Goal: Browse casually: Explore the website without a specific task or goal

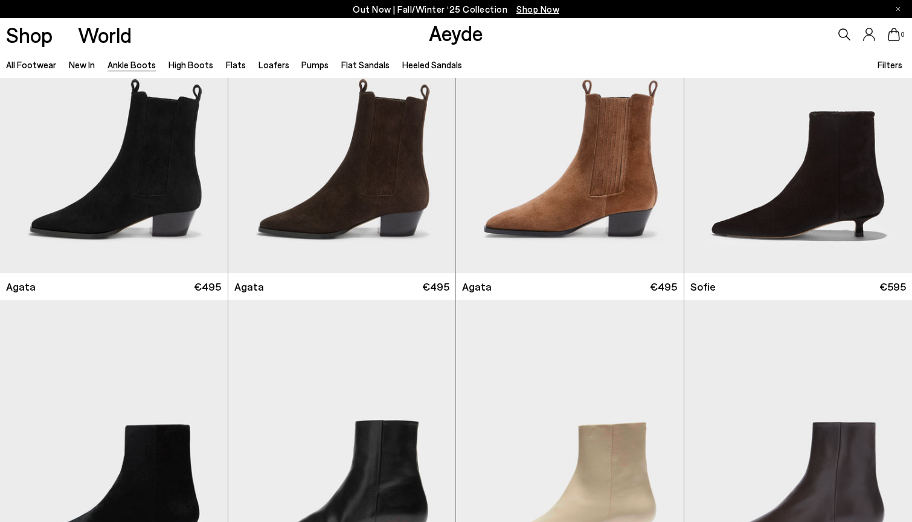
scroll to position [728, 0]
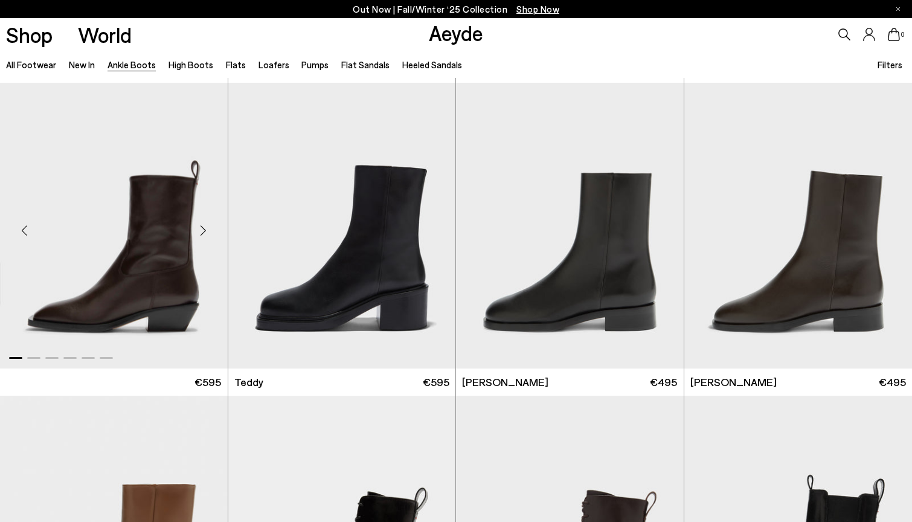
scroll to position [4066, 0]
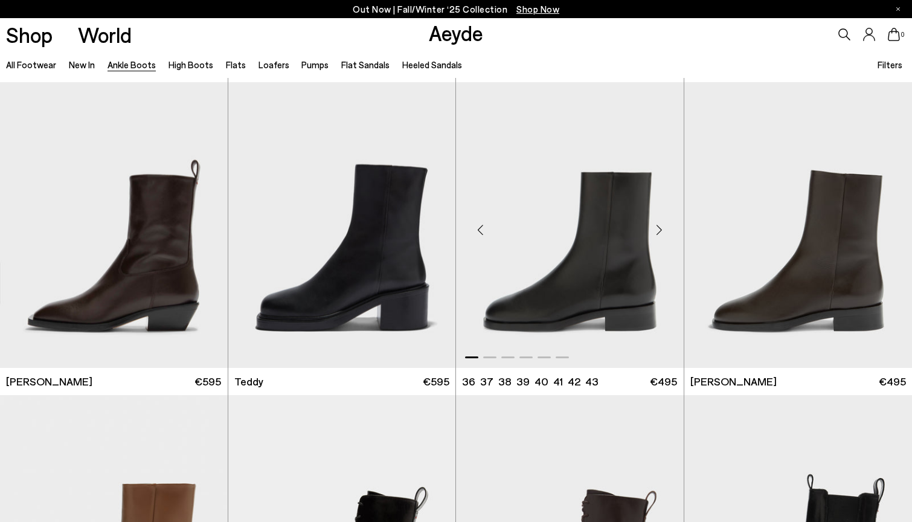
click at [663, 231] on div "Next slide" at bounding box center [659, 229] width 36 height 36
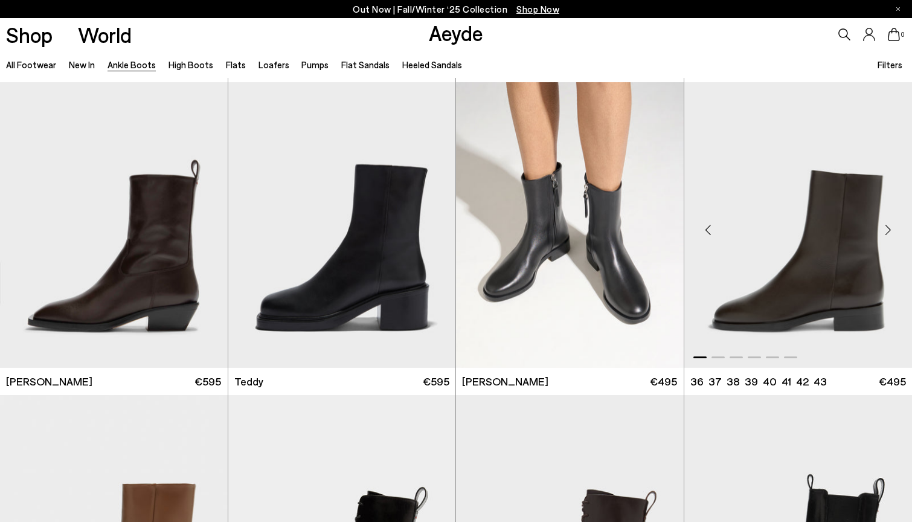
click at [887, 233] on div "Next slide" at bounding box center [888, 229] width 36 height 36
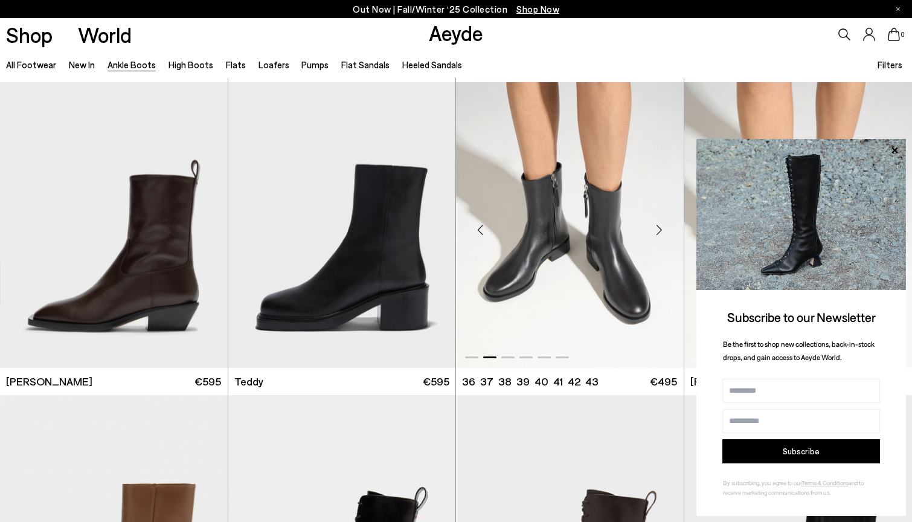
click at [659, 231] on div "Next slide" at bounding box center [659, 229] width 36 height 36
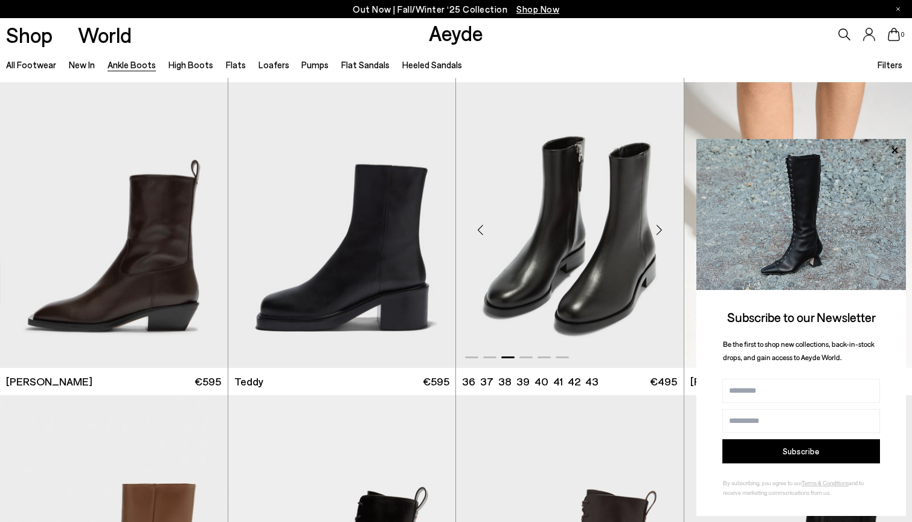
click at [659, 231] on div "Next slide" at bounding box center [659, 229] width 36 height 36
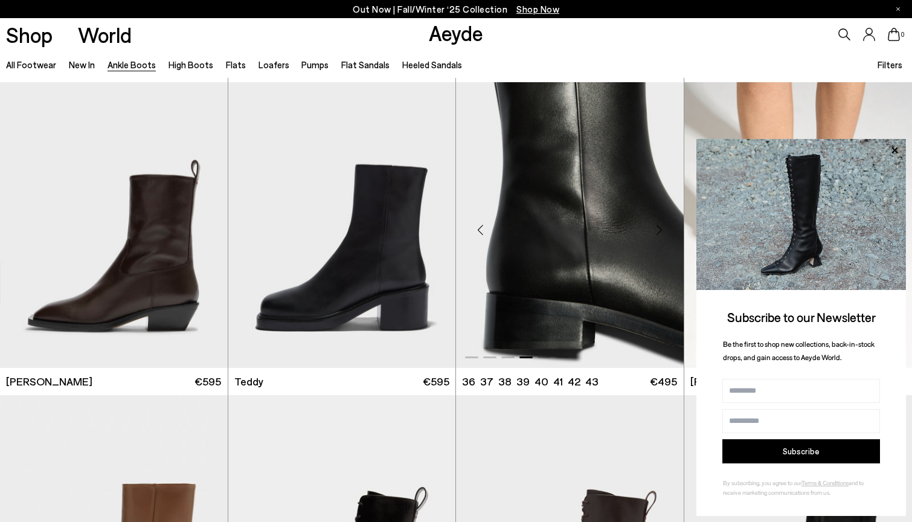
click at [659, 231] on div "Next slide" at bounding box center [659, 229] width 36 height 36
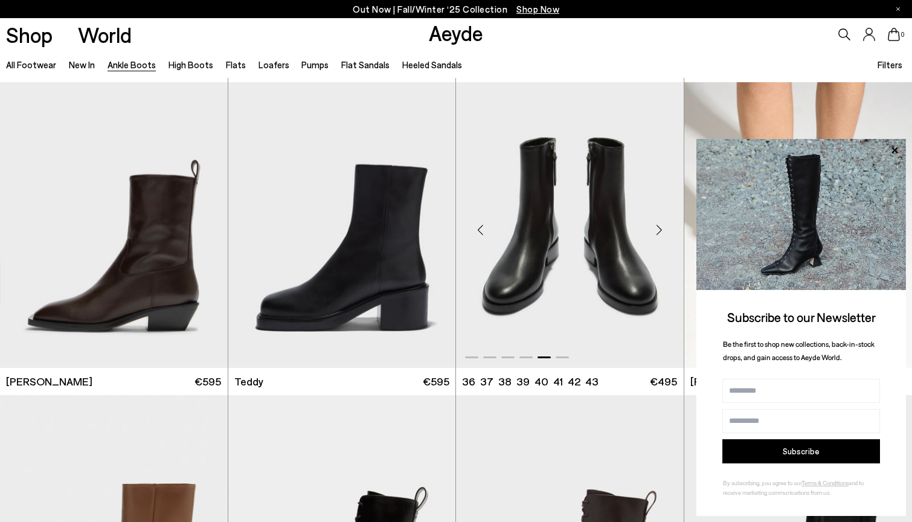
click at [659, 231] on div "Next slide" at bounding box center [659, 229] width 36 height 36
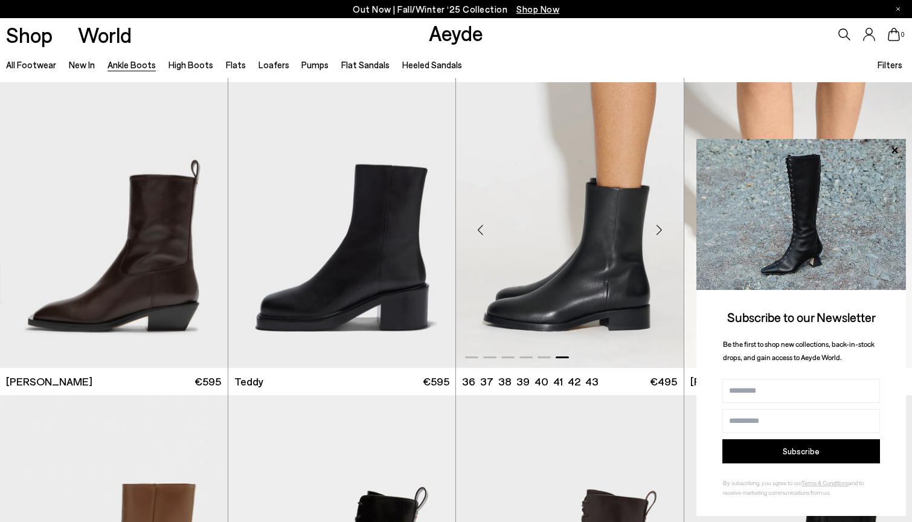
click at [659, 231] on div "Next slide" at bounding box center [659, 229] width 36 height 36
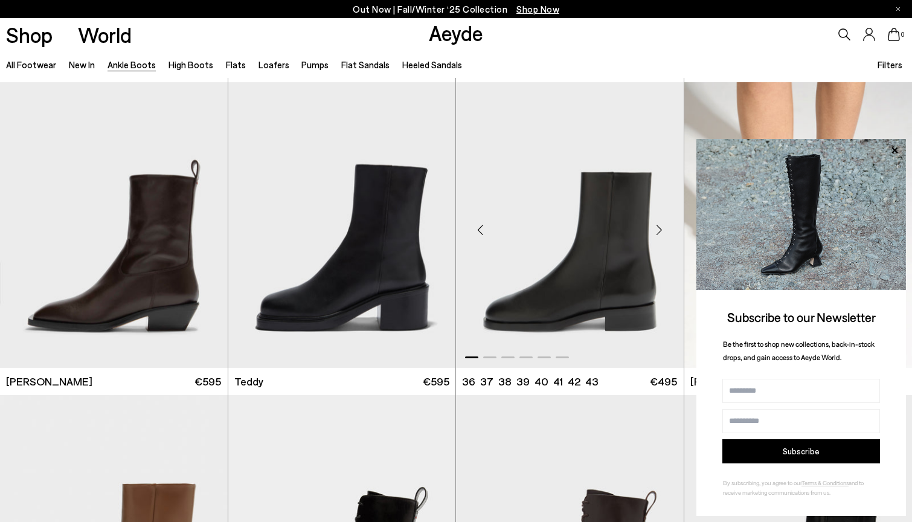
click at [659, 231] on div "Next slide" at bounding box center [659, 229] width 36 height 36
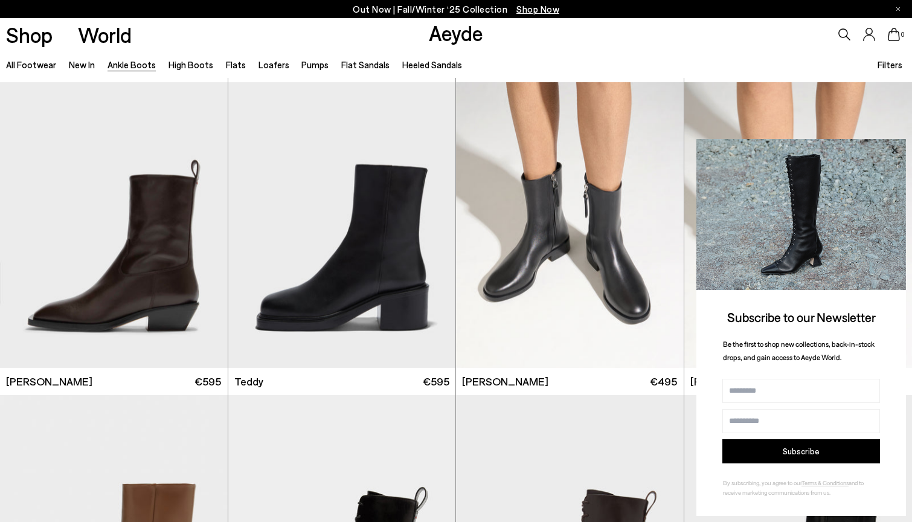
click at [894, 147] on icon at bounding box center [895, 151] width 16 height 16
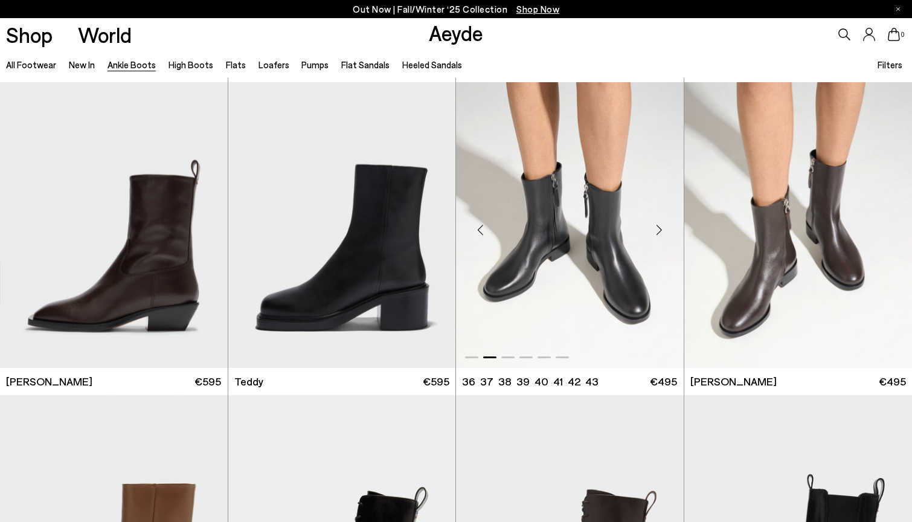
click at [652, 224] on div "Next slide" at bounding box center [659, 229] width 36 height 36
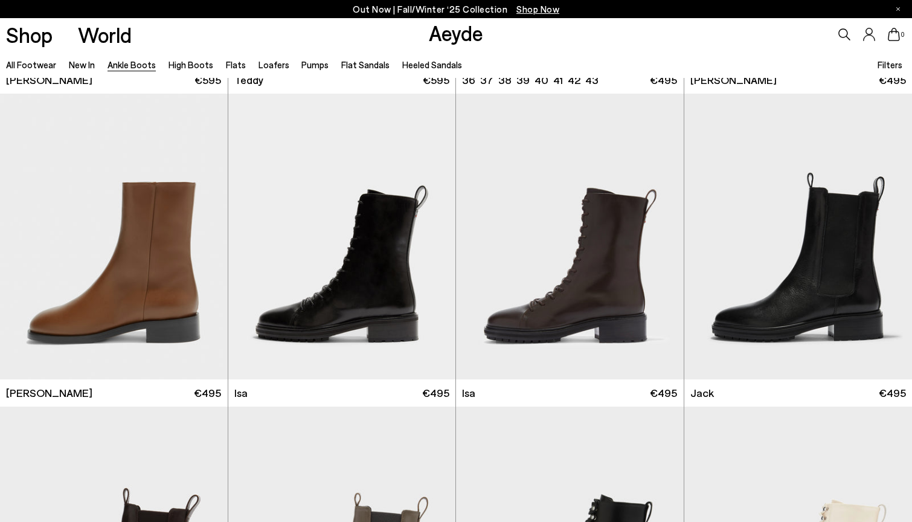
scroll to position [4396, 0]
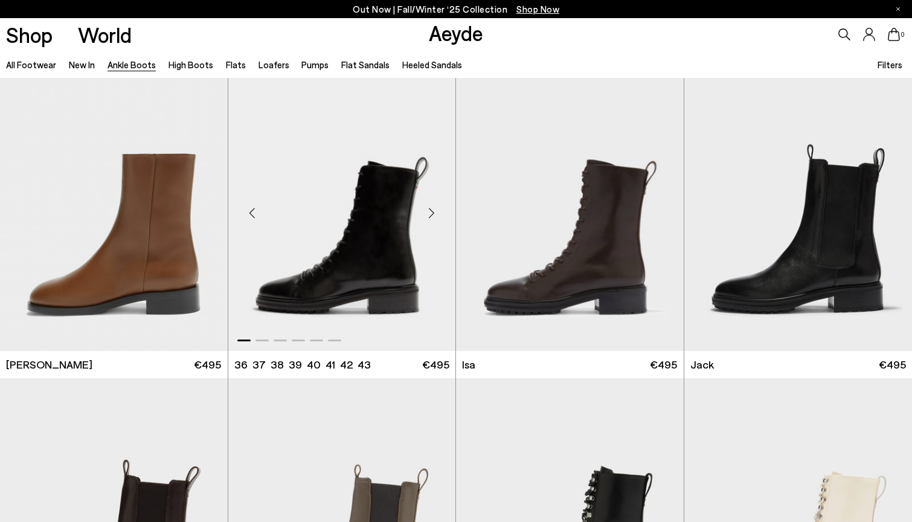
click at [435, 214] on div "Next slide" at bounding box center [431, 213] width 36 height 36
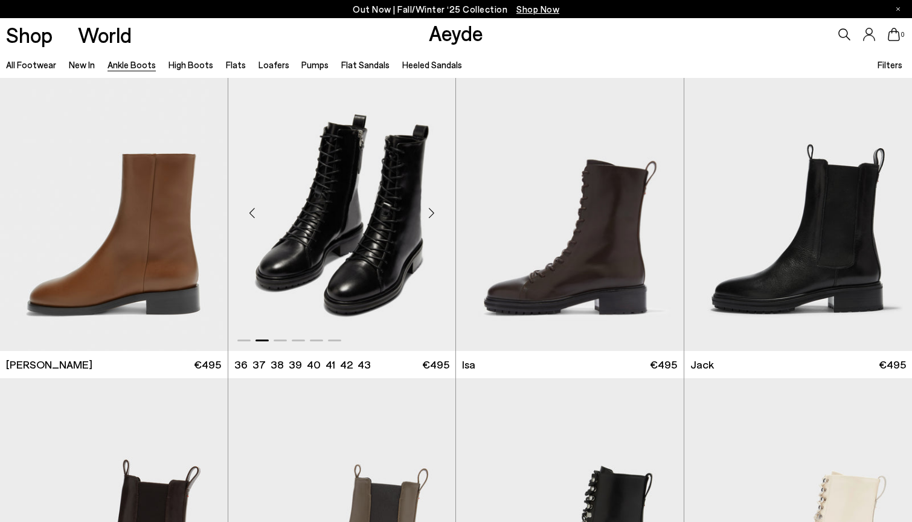
click at [435, 214] on div "Next slide" at bounding box center [431, 213] width 36 height 36
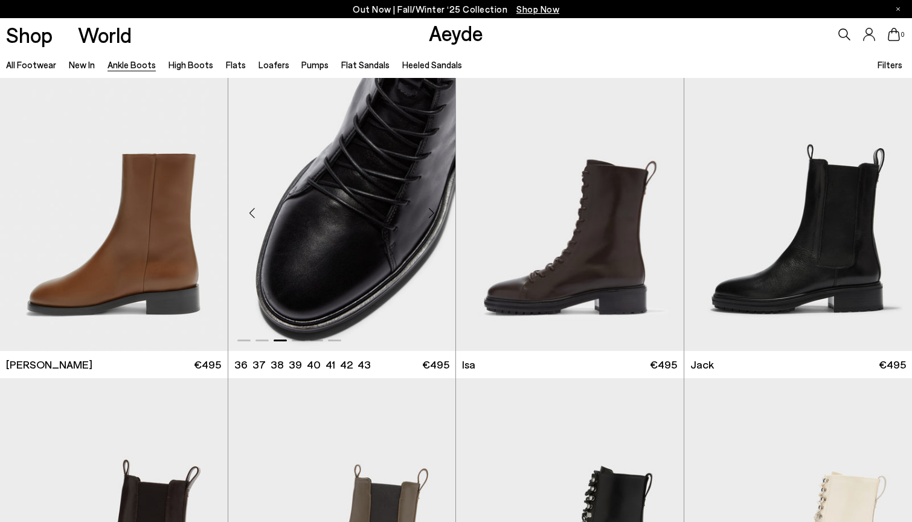
click at [435, 214] on div "Next slide" at bounding box center [431, 213] width 36 height 36
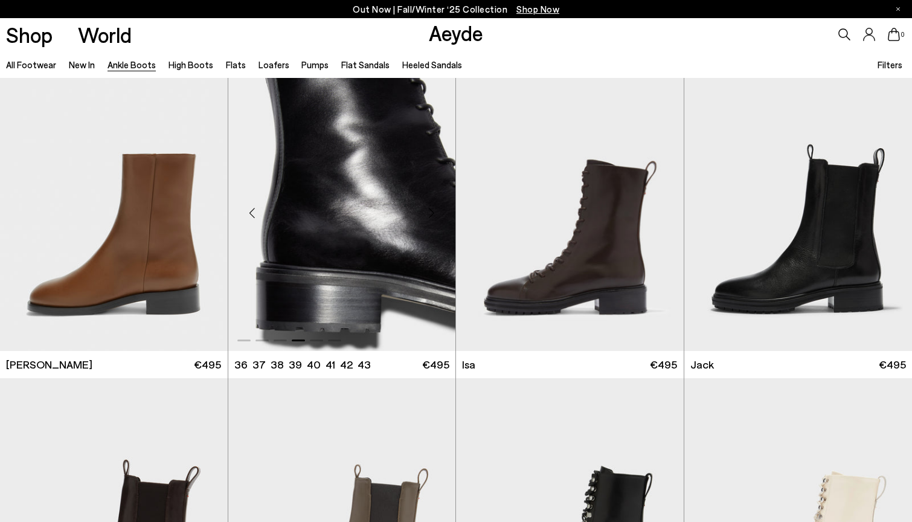
click at [435, 214] on div "Next slide" at bounding box center [431, 213] width 36 height 36
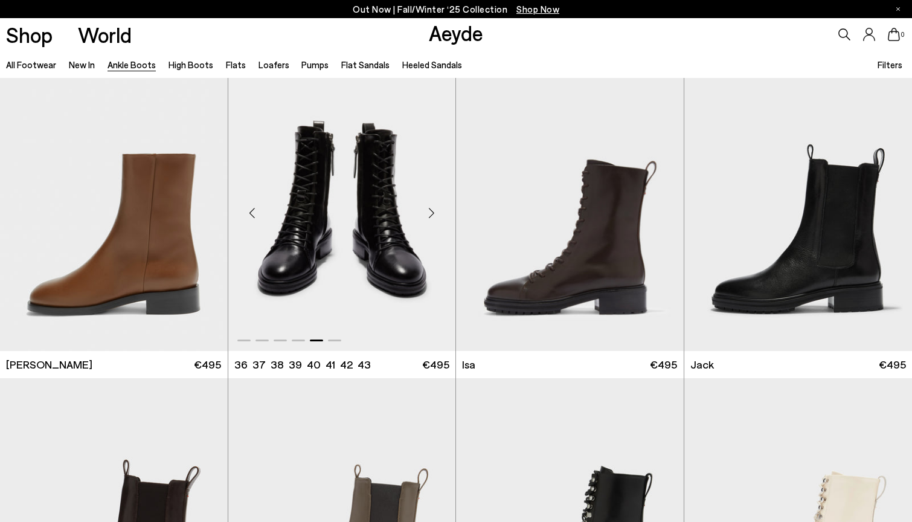
click at [435, 214] on div "Next slide" at bounding box center [431, 213] width 36 height 36
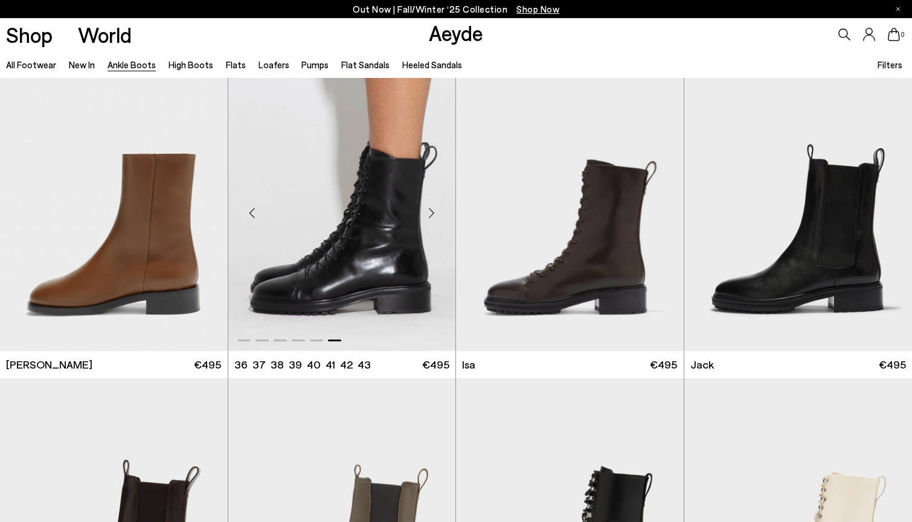
click at [435, 214] on div "Next slide" at bounding box center [431, 213] width 36 height 36
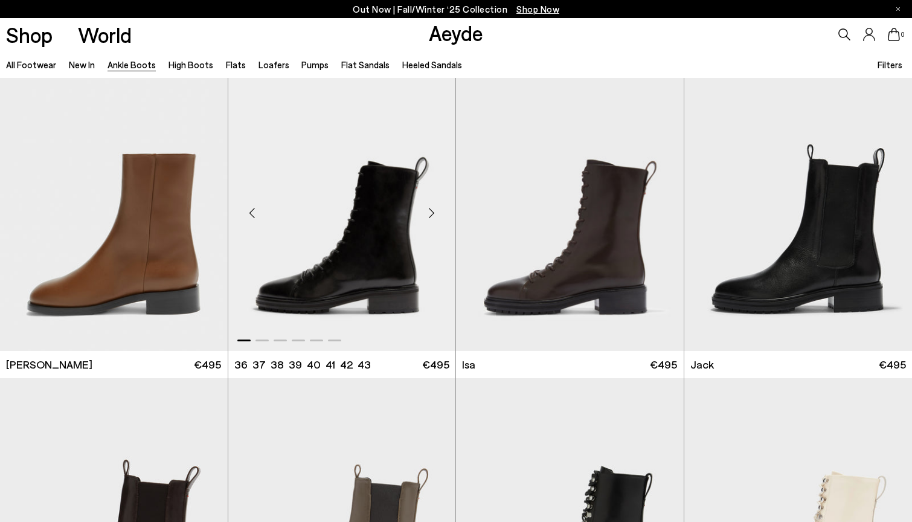
click at [435, 214] on div "Next slide" at bounding box center [431, 213] width 36 height 36
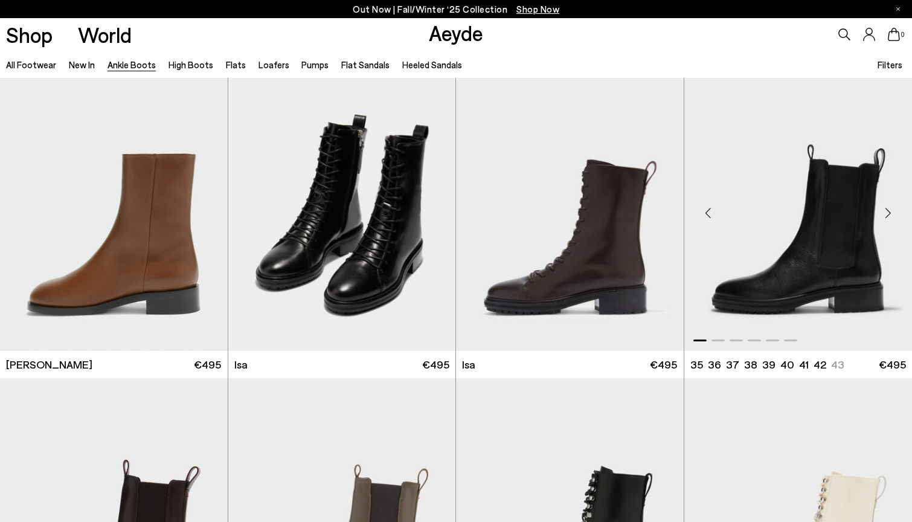
click at [893, 210] on div "Next slide" at bounding box center [888, 213] width 36 height 36
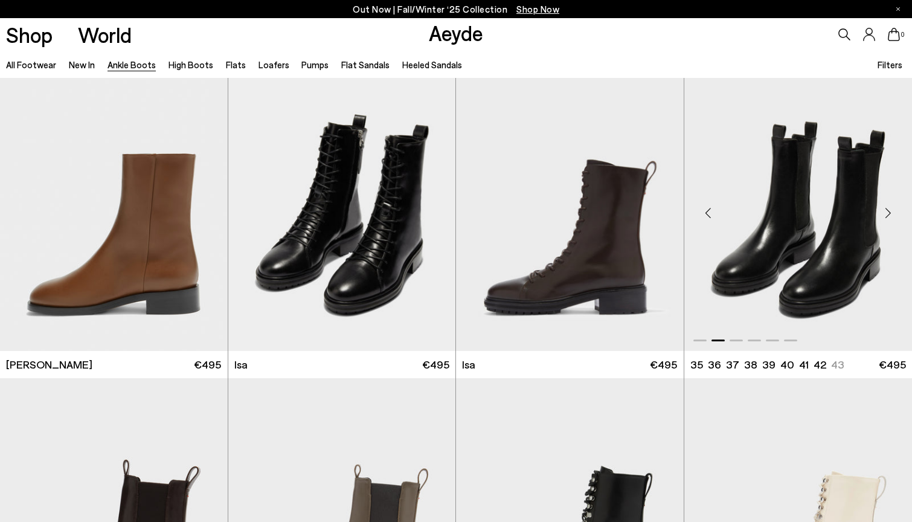
click at [893, 210] on div "Next slide" at bounding box center [888, 213] width 36 height 36
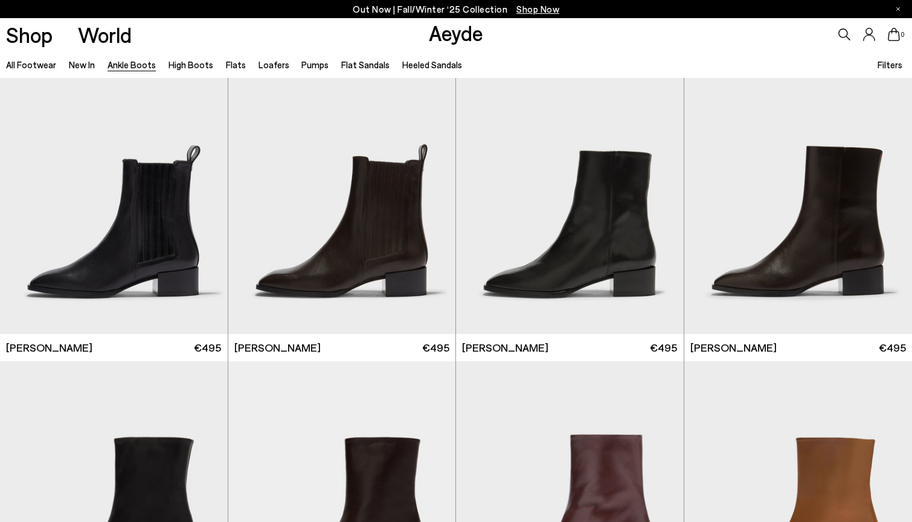
scroll to position [5364, 0]
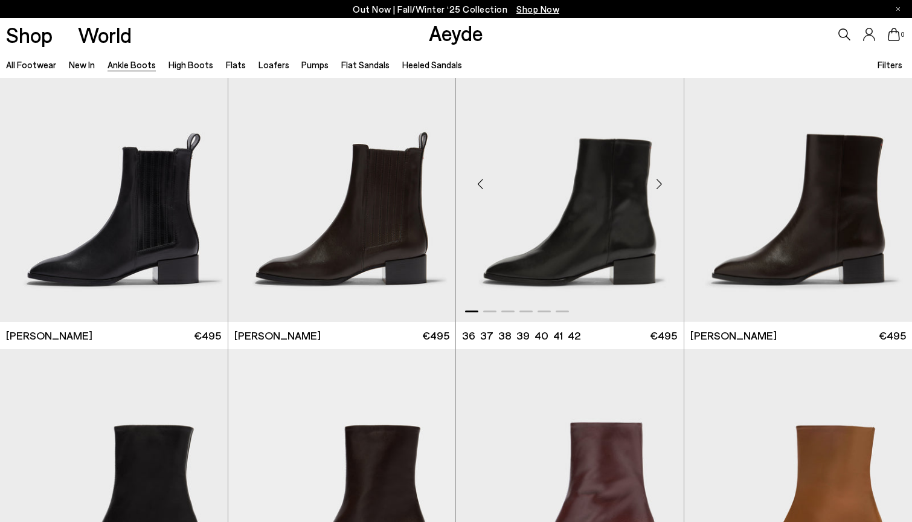
click at [658, 189] on div "Next slide" at bounding box center [659, 184] width 36 height 36
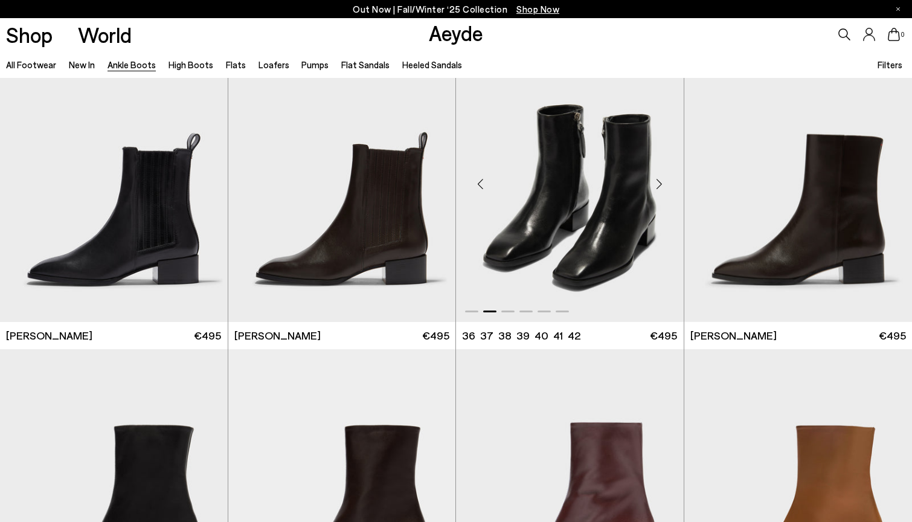
click at [657, 188] on div "Next slide" at bounding box center [659, 184] width 36 height 36
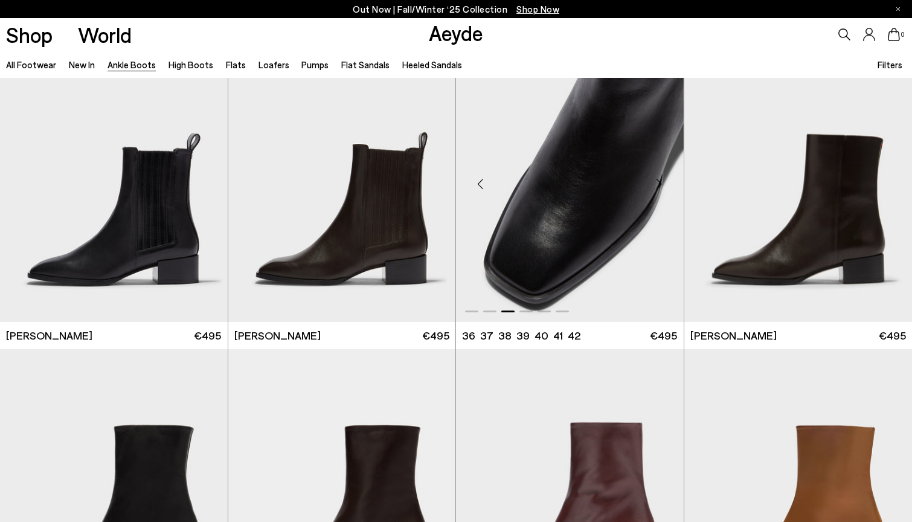
click at [657, 188] on div "Next slide" at bounding box center [659, 184] width 36 height 36
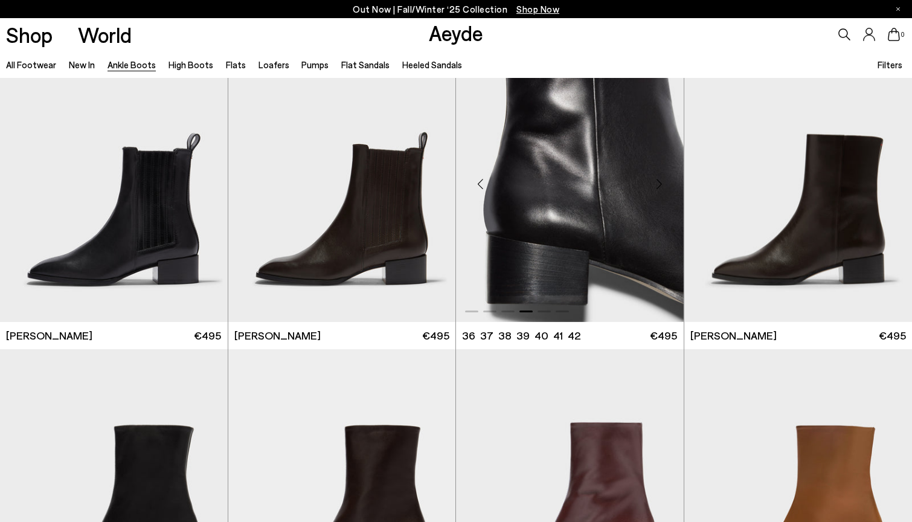
click at [657, 187] on div "Next slide" at bounding box center [659, 184] width 36 height 36
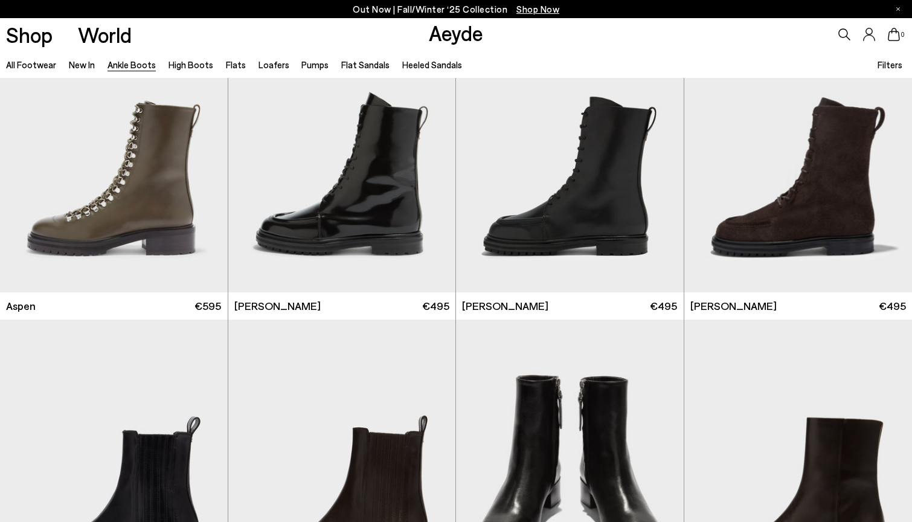
scroll to position [4602, 0]
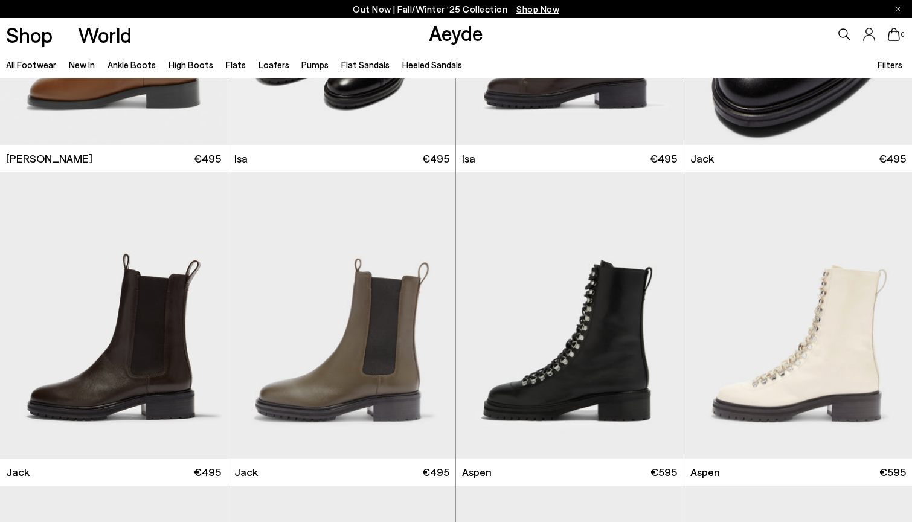
click at [189, 69] on link "High Boots" at bounding box center [191, 64] width 45 height 11
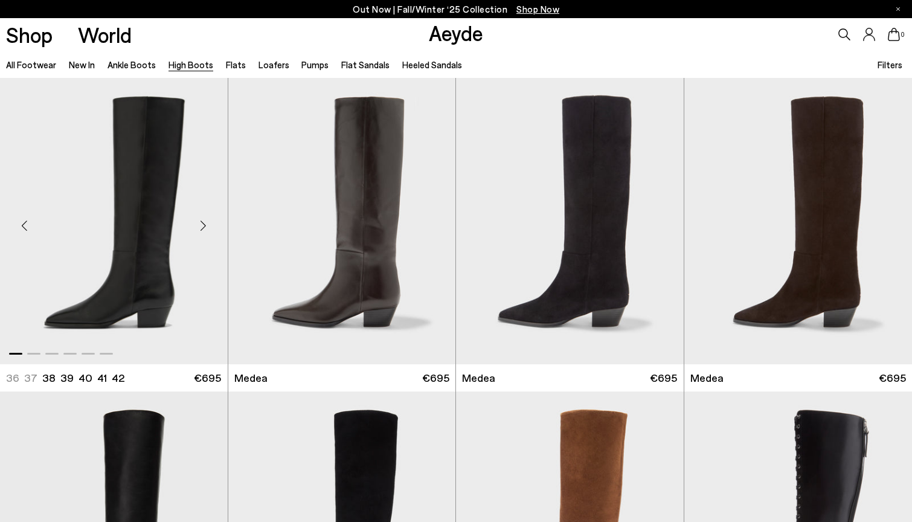
click at [201, 231] on div "Next slide" at bounding box center [203, 226] width 36 height 36
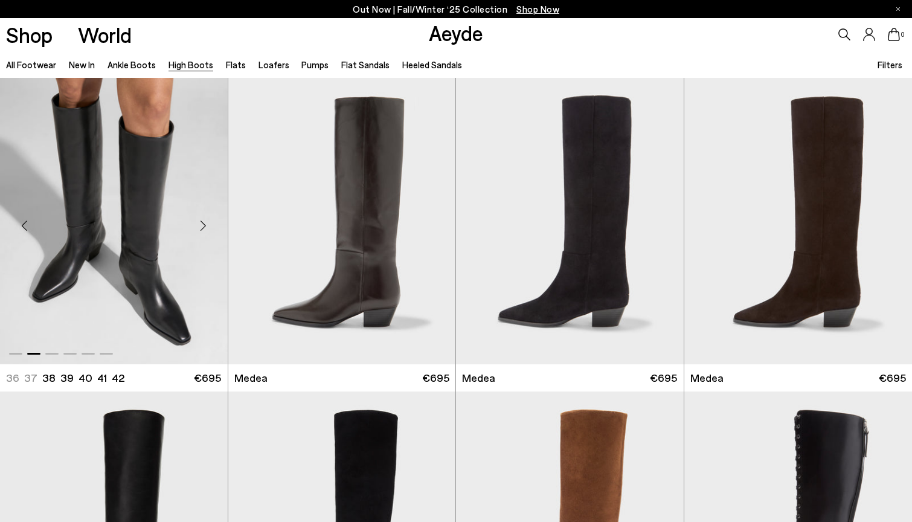
click at [201, 231] on div "Next slide" at bounding box center [203, 226] width 36 height 36
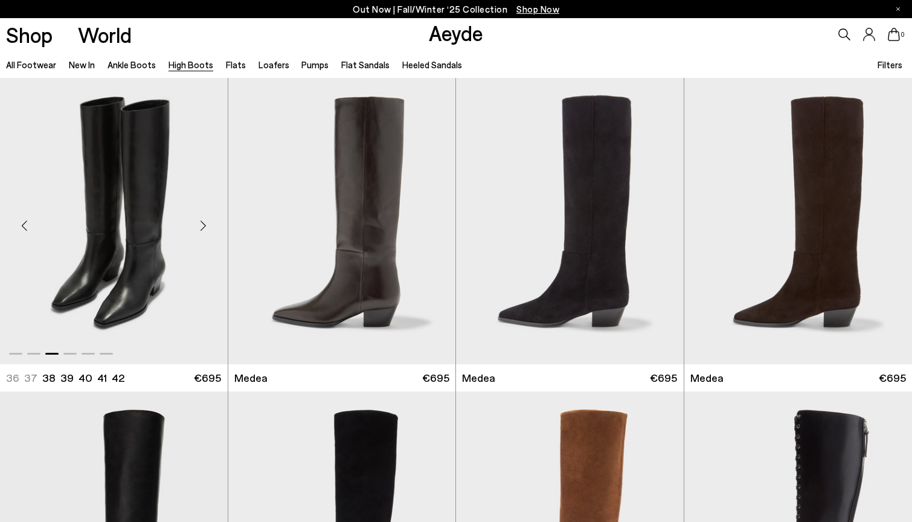
click at [201, 231] on div "Next slide" at bounding box center [203, 226] width 36 height 36
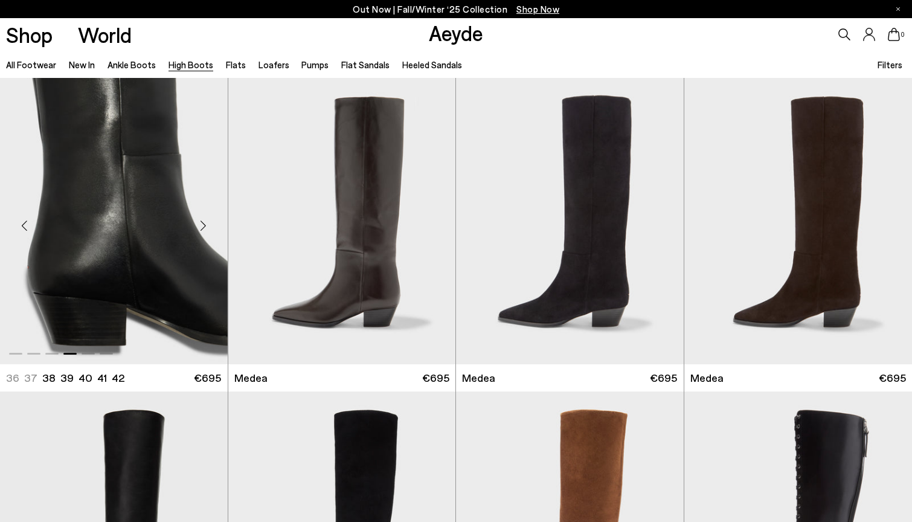
click at [201, 231] on div "Next slide" at bounding box center [203, 226] width 36 height 36
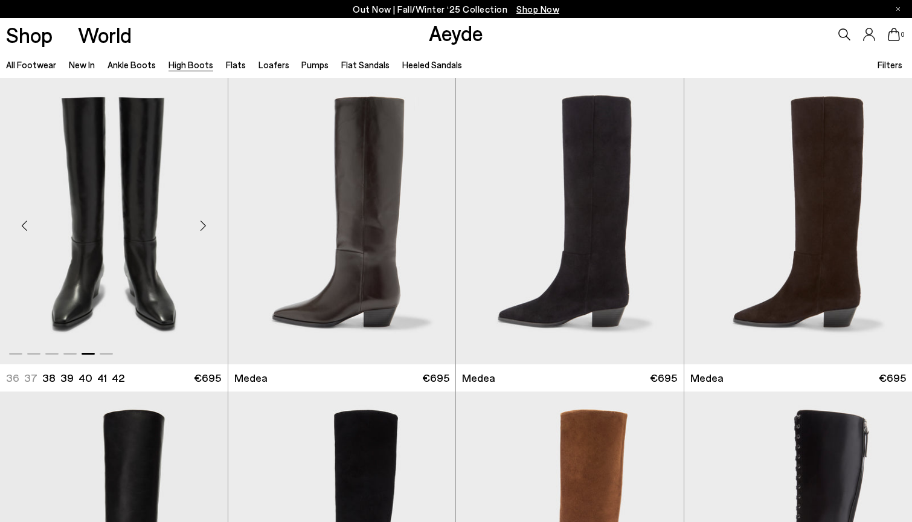
click at [201, 231] on div "Next slide" at bounding box center [203, 226] width 36 height 36
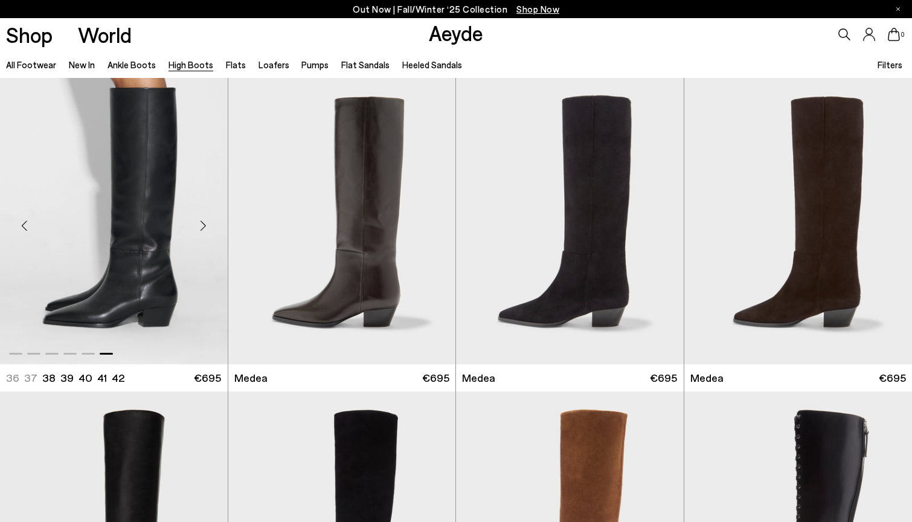
click at [201, 231] on div "Next slide" at bounding box center [203, 226] width 36 height 36
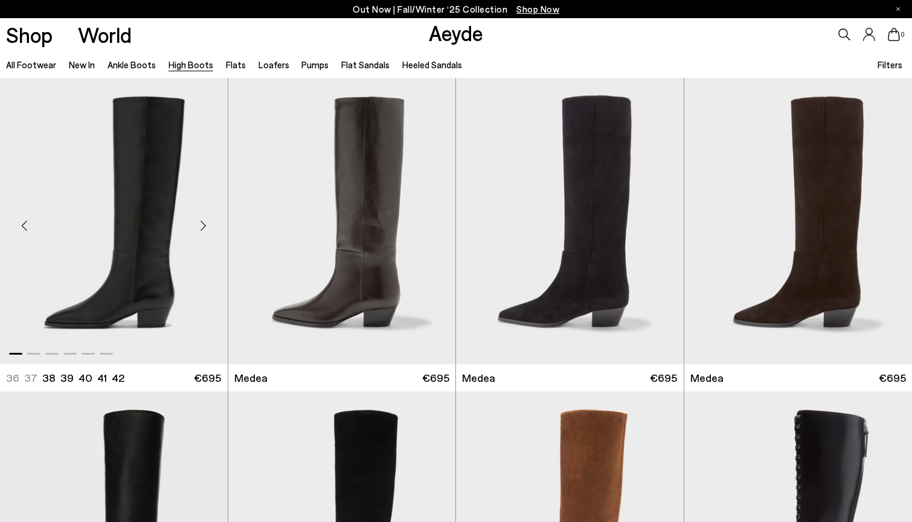
click at [201, 231] on div "Next slide" at bounding box center [203, 226] width 36 height 36
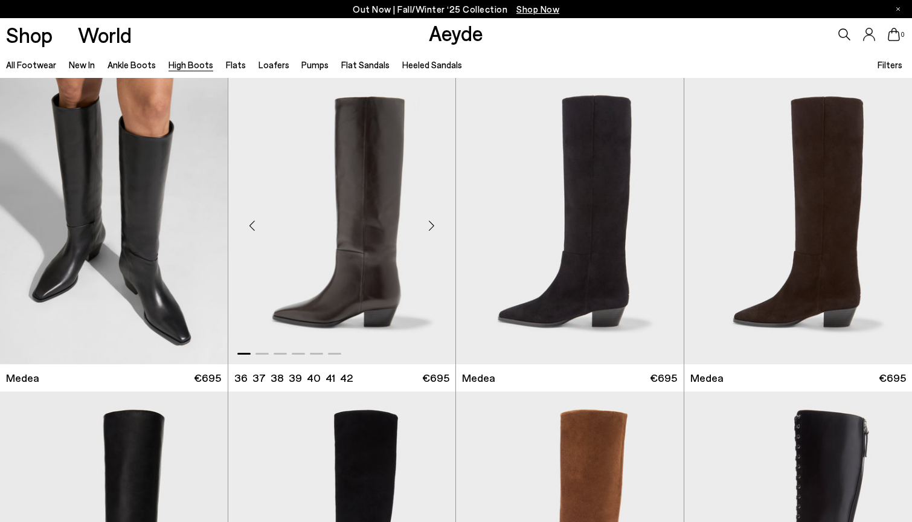
click at [426, 223] on div "Next slide" at bounding box center [431, 226] width 36 height 36
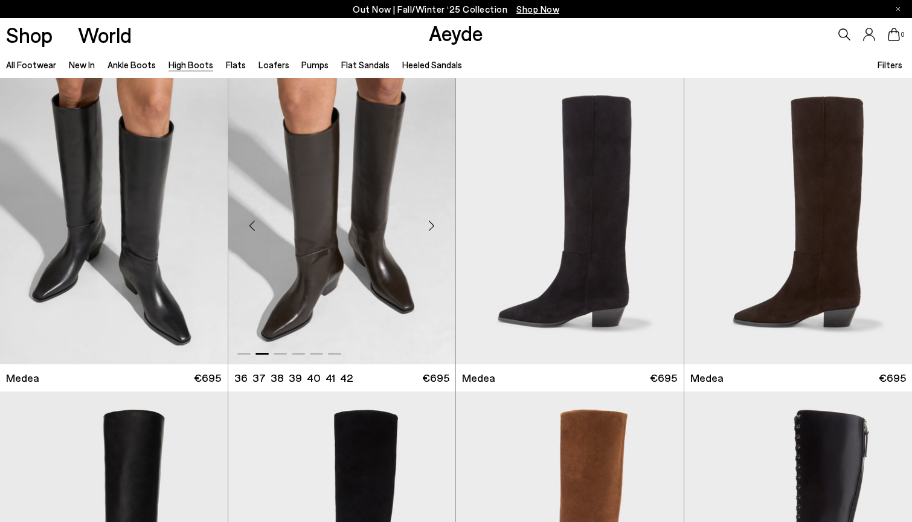
click at [426, 223] on div "Next slide" at bounding box center [431, 226] width 36 height 36
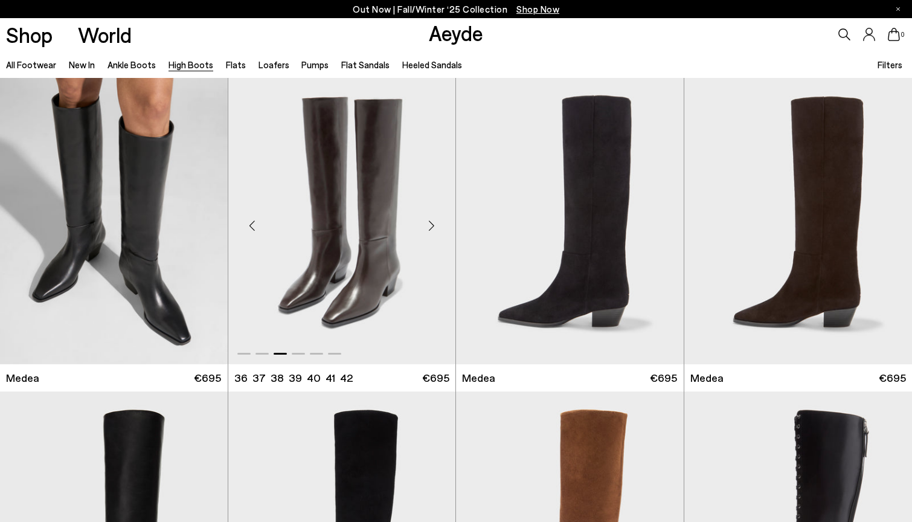
click at [426, 223] on div "Next slide" at bounding box center [431, 226] width 36 height 36
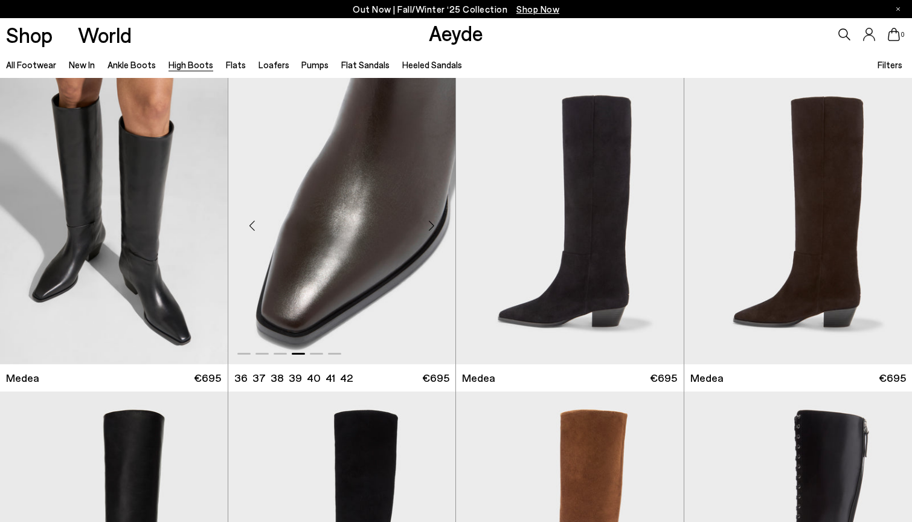
click at [426, 223] on div "Next slide" at bounding box center [431, 226] width 36 height 36
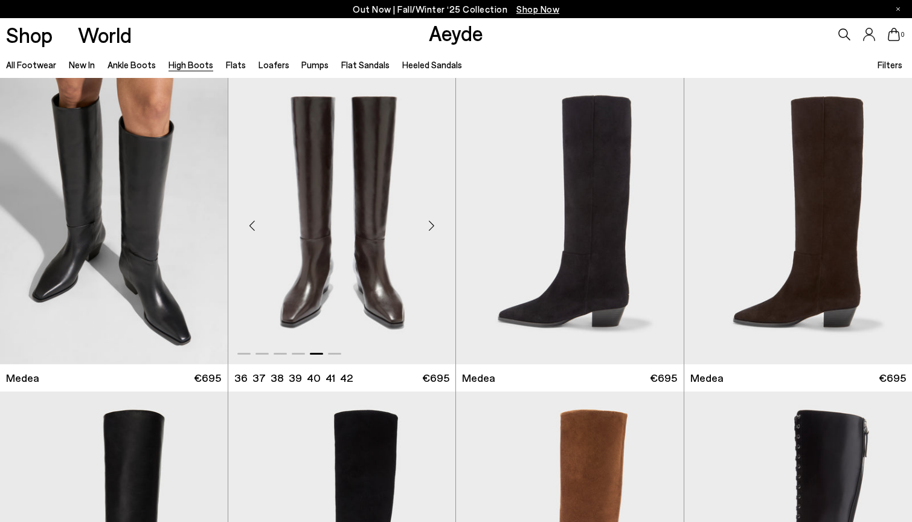
click at [426, 223] on div "Next slide" at bounding box center [431, 226] width 36 height 36
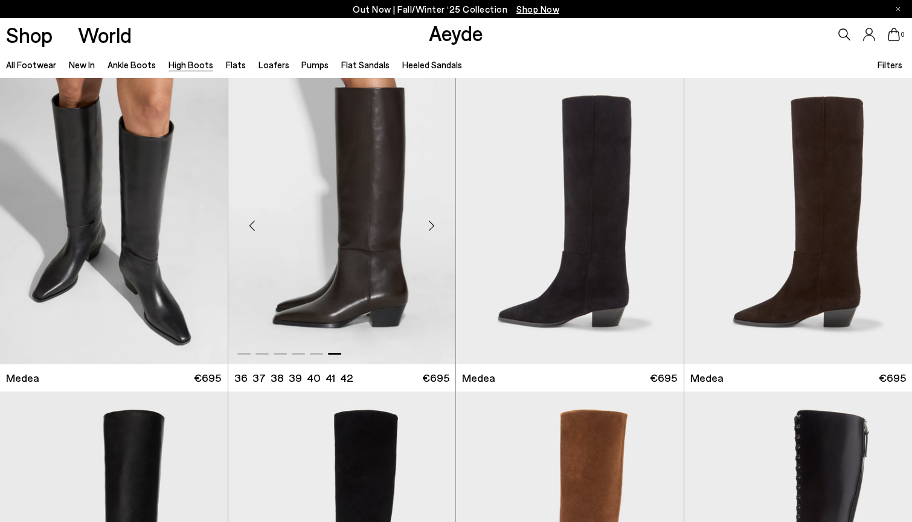
click at [426, 223] on div "Next slide" at bounding box center [431, 226] width 36 height 36
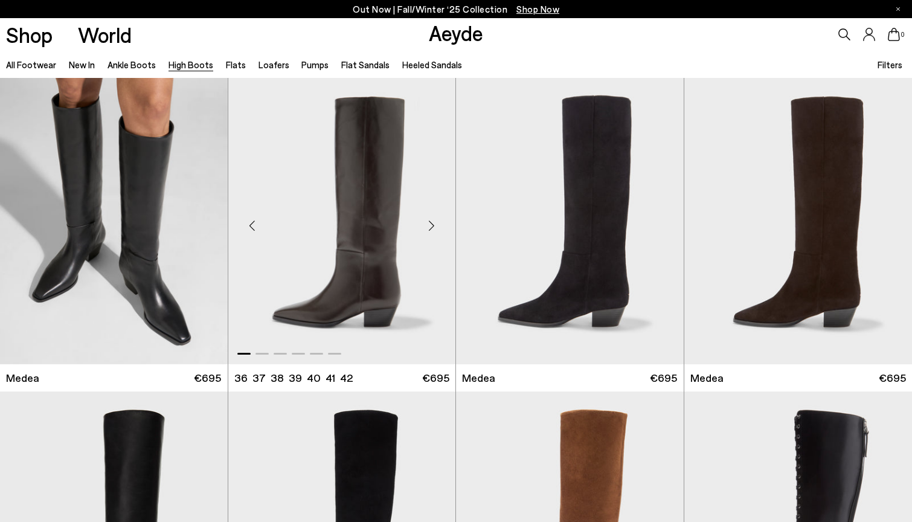
click at [425, 223] on div "Next slide" at bounding box center [431, 226] width 36 height 36
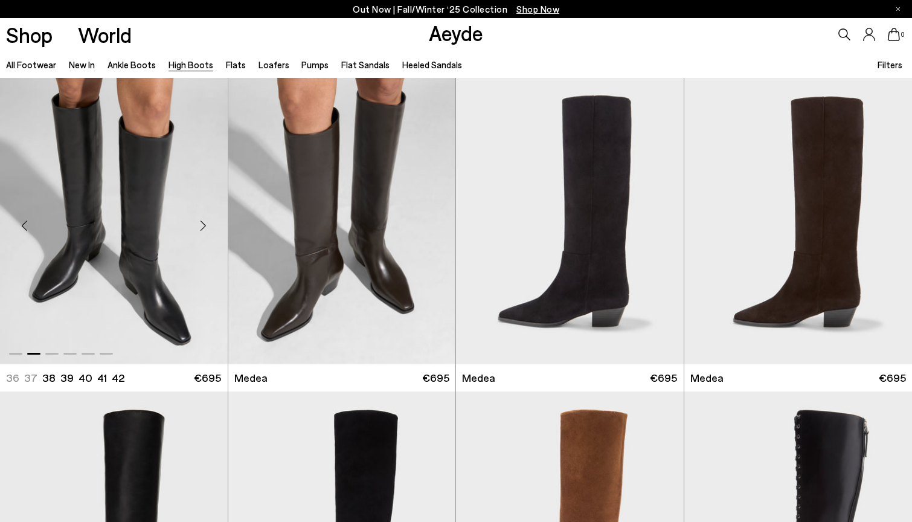
click at [206, 225] on div "Next slide" at bounding box center [203, 226] width 36 height 36
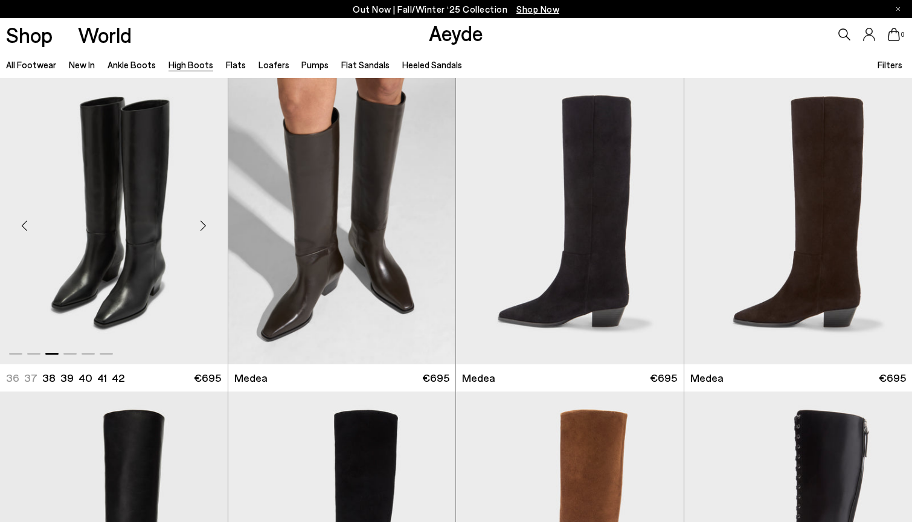
click at [206, 225] on div "Next slide" at bounding box center [203, 226] width 36 height 36
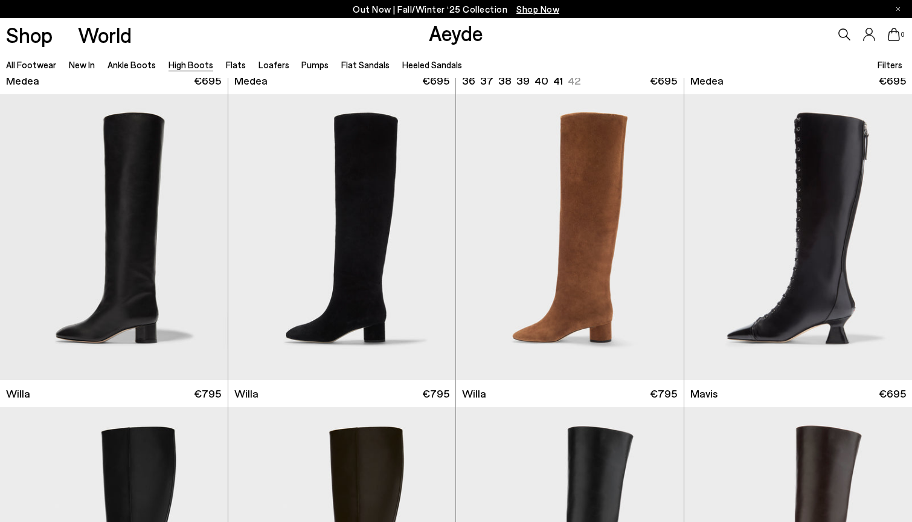
scroll to position [306, 0]
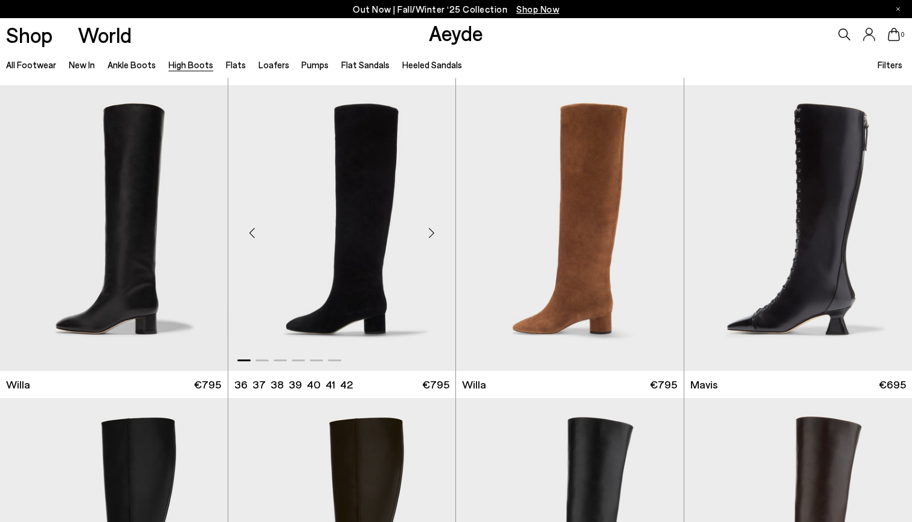
click at [427, 228] on div "Next slide" at bounding box center [431, 232] width 36 height 36
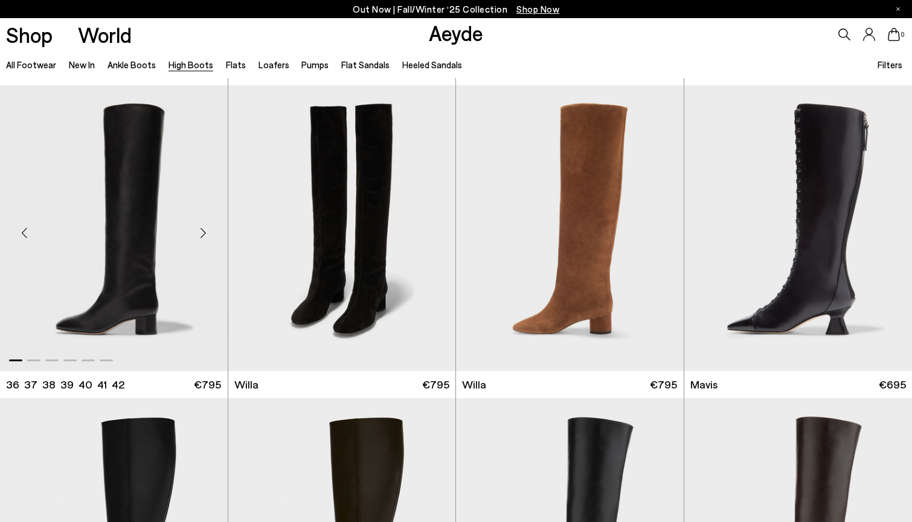
click at [204, 229] on div "Next slide" at bounding box center [203, 232] width 36 height 36
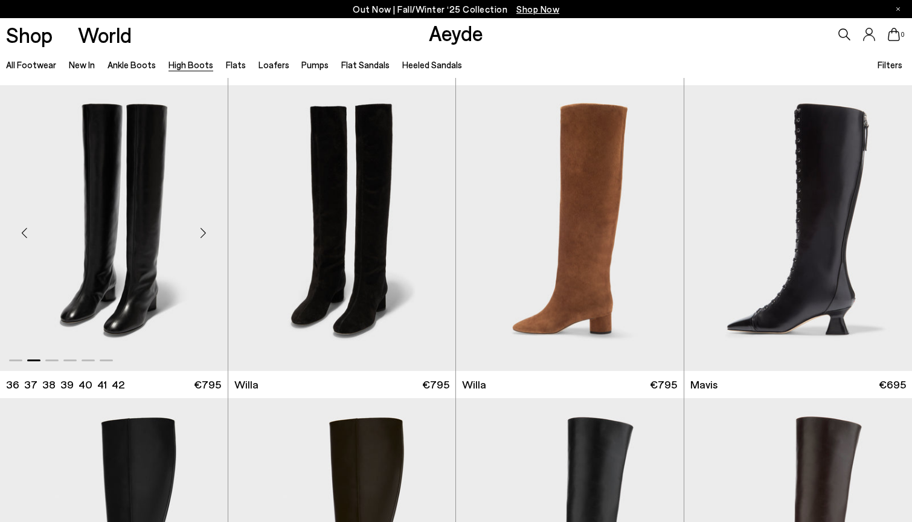
click at [204, 229] on div "Next slide" at bounding box center [203, 232] width 36 height 36
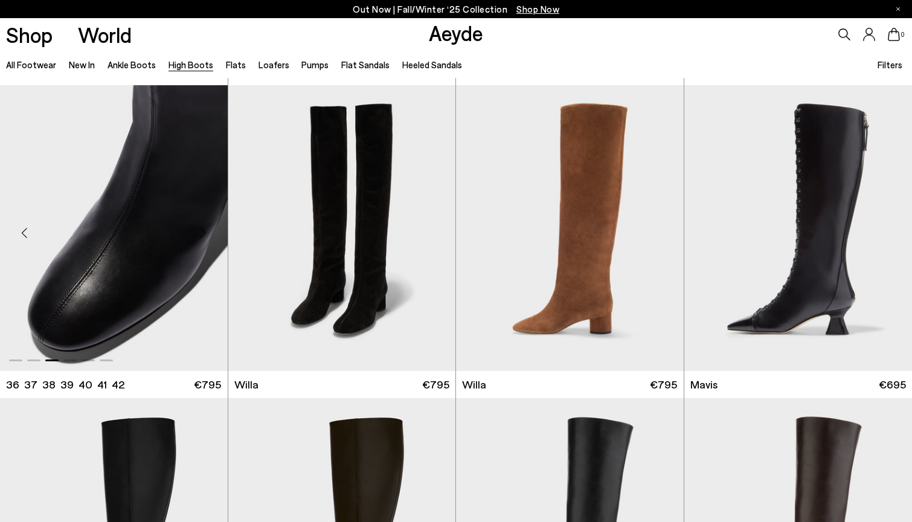
click at [204, 229] on div "Next slide" at bounding box center [203, 232] width 36 height 36
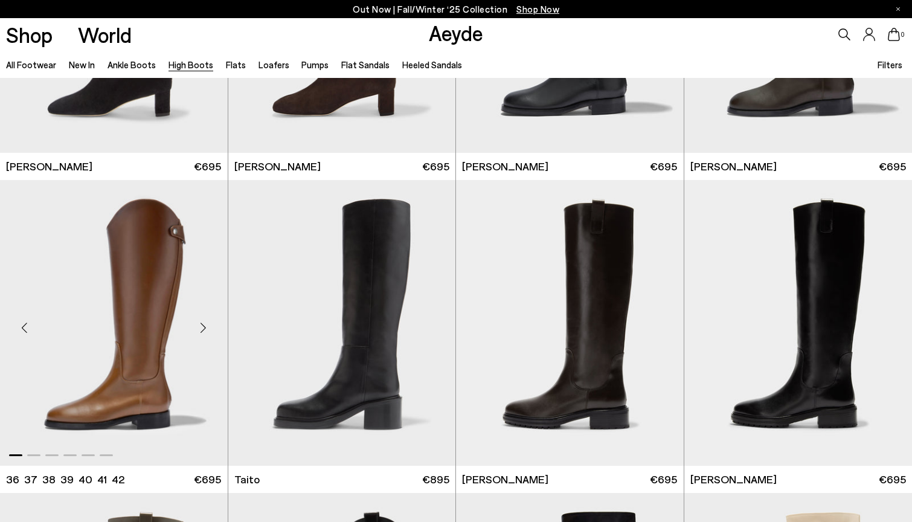
scroll to position [2408, 0]
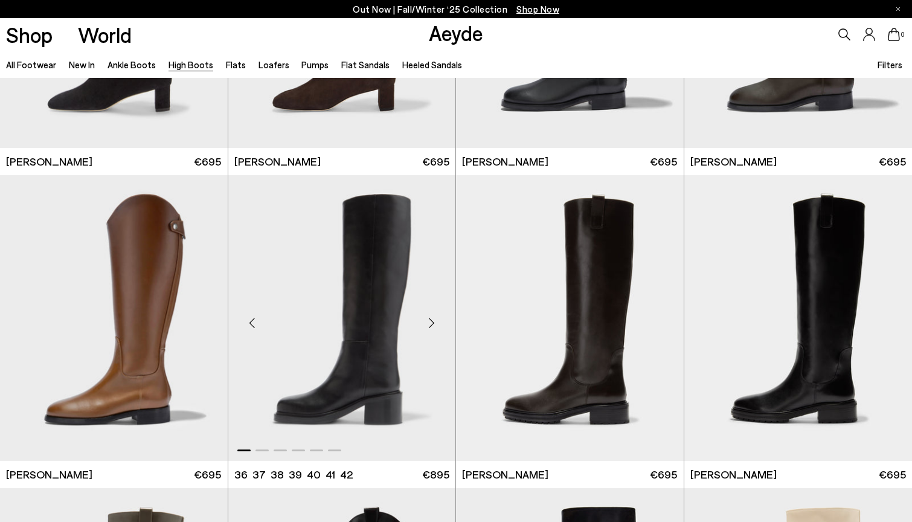
click at [433, 325] on div "Next slide" at bounding box center [431, 323] width 36 height 36
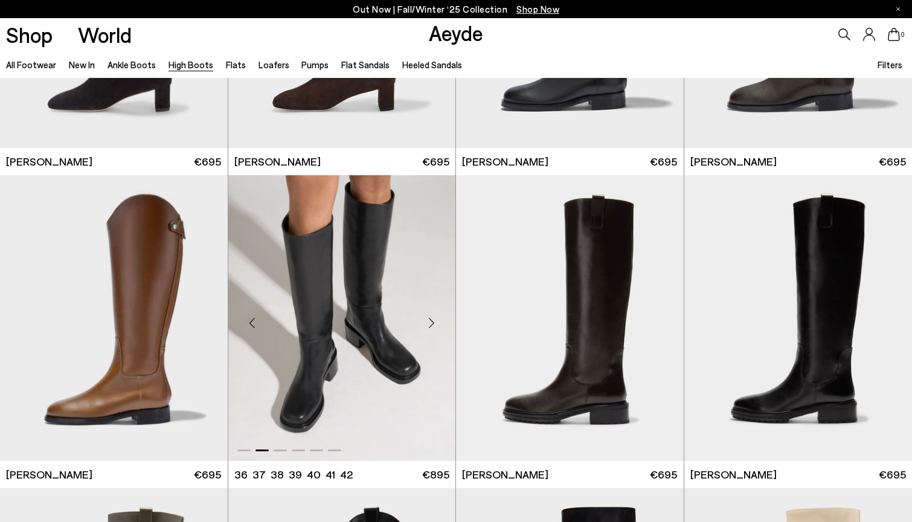
click at [433, 325] on div "Next slide" at bounding box center [431, 323] width 36 height 36
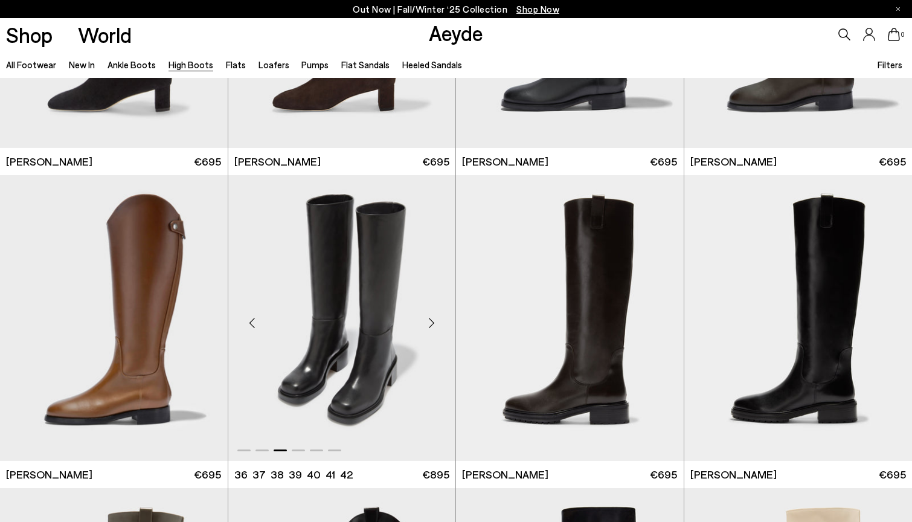
click at [433, 325] on div "Next slide" at bounding box center [431, 323] width 36 height 36
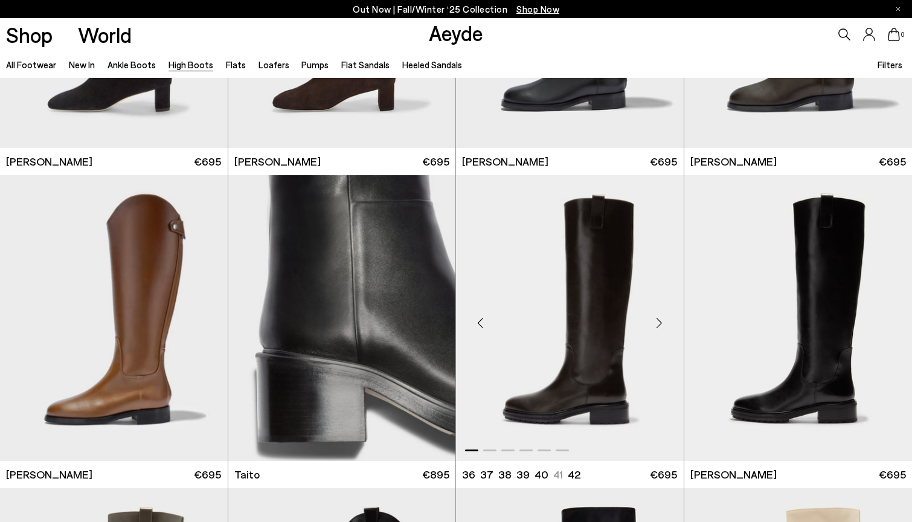
click at [656, 318] on div "Next slide" at bounding box center [659, 323] width 36 height 36
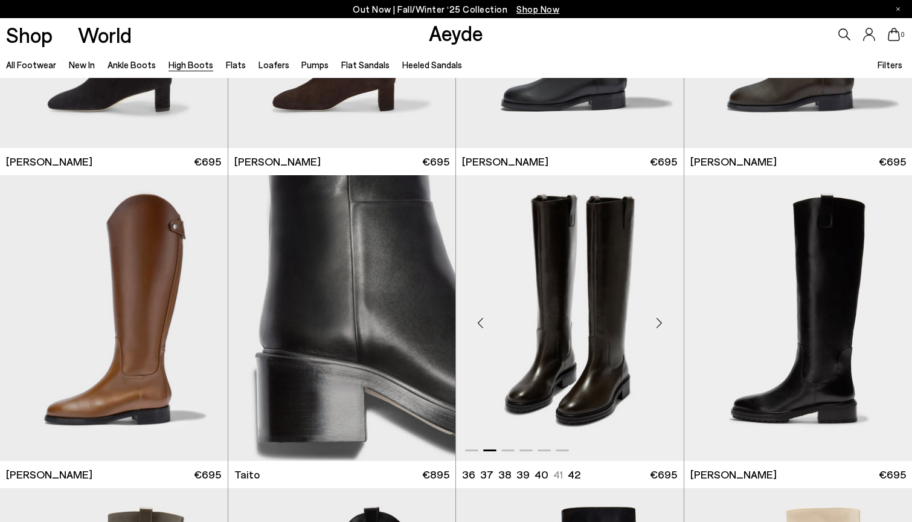
click at [656, 318] on div "Next slide" at bounding box center [659, 323] width 36 height 36
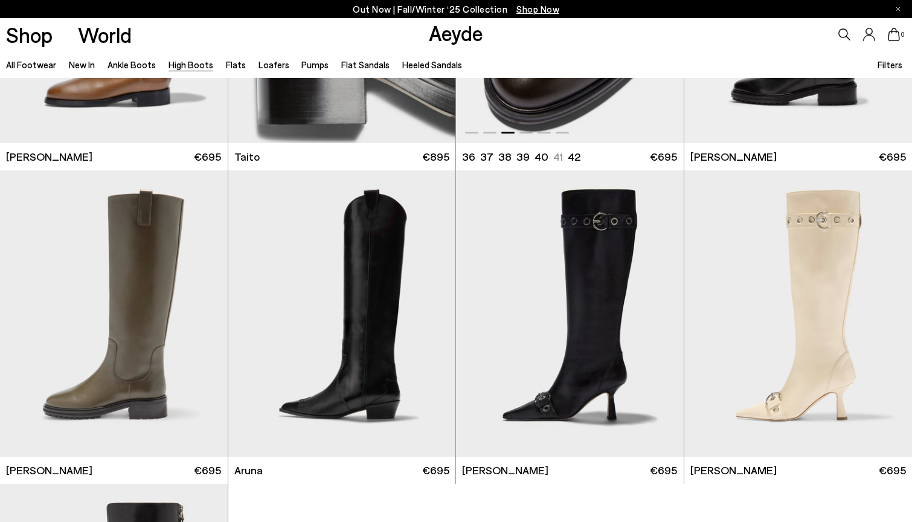
scroll to position [2400, 0]
